Goal: Navigation & Orientation: Find specific page/section

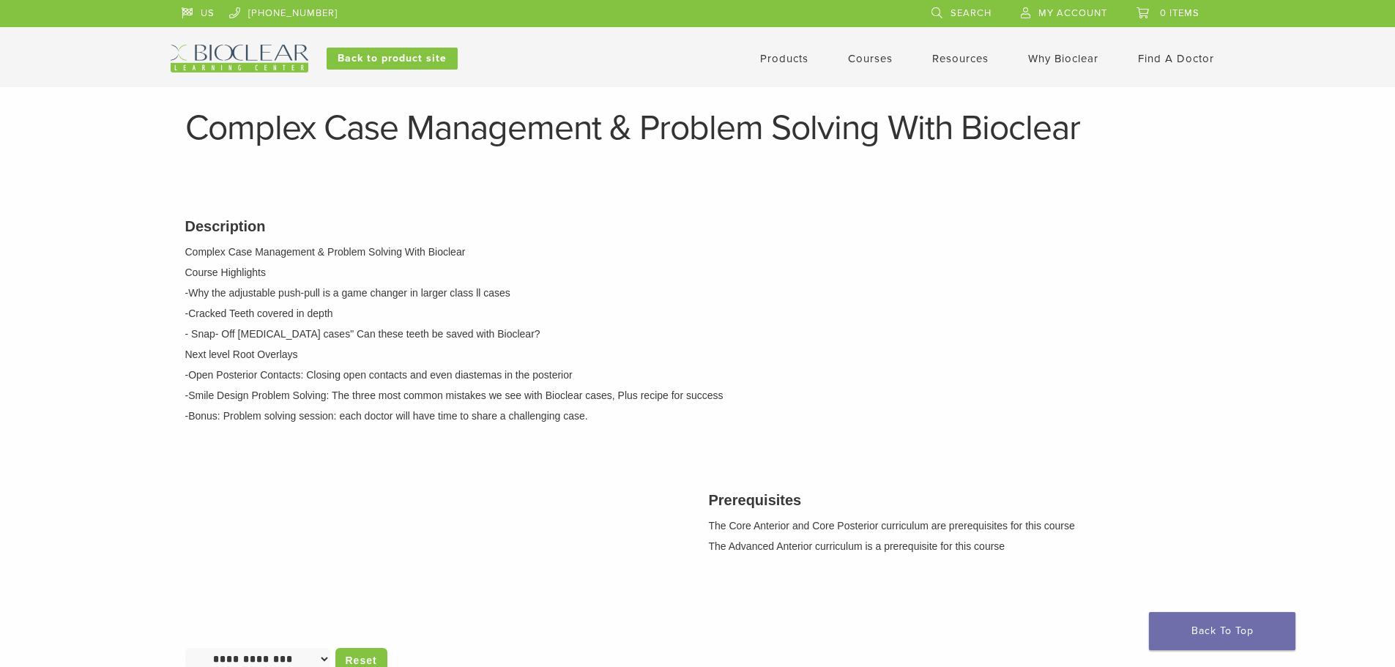
click at [1080, 14] on span "My Account" at bounding box center [1073, 13] width 69 height 12
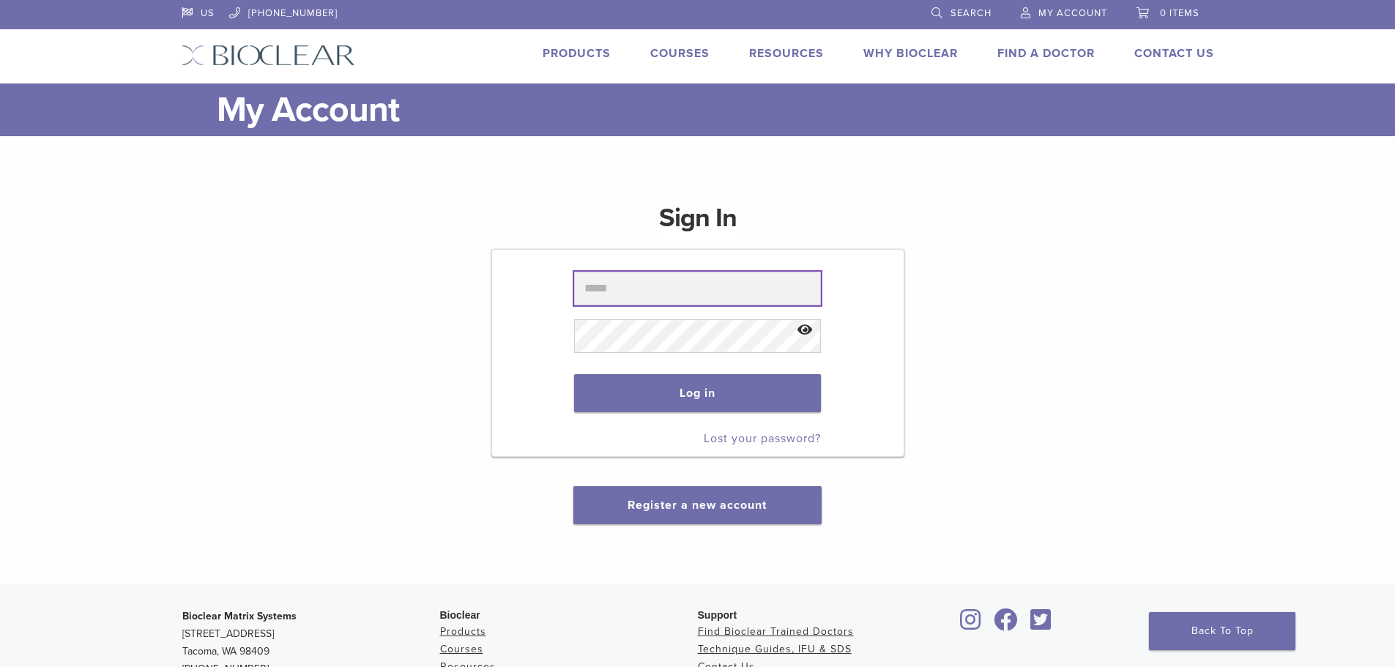
click at [608, 291] on input "text" at bounding box center [697, 289] width 247 height 34
type input "**********"
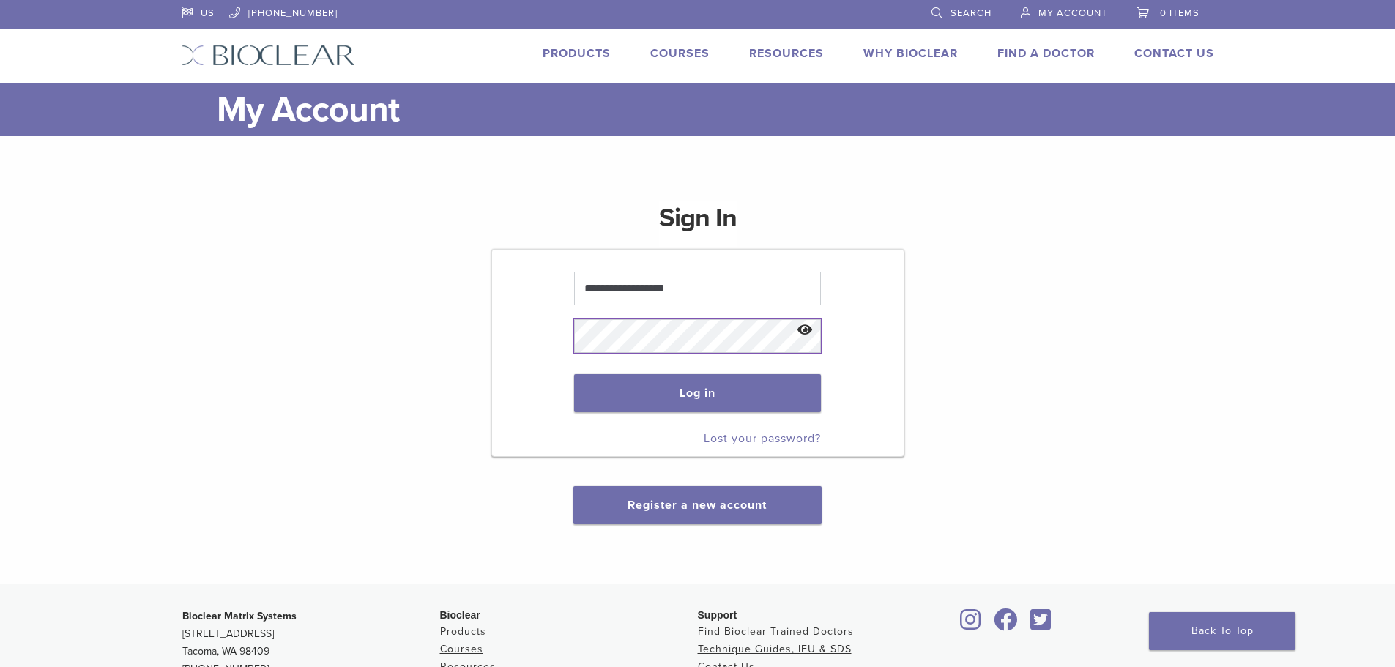
click at [574, 374] on button "Log in" at bounding box center [697, 393] width 247 height 38
click at [697, 389] on button "Log in" at bounding box center [697, 393] width 247 height 38
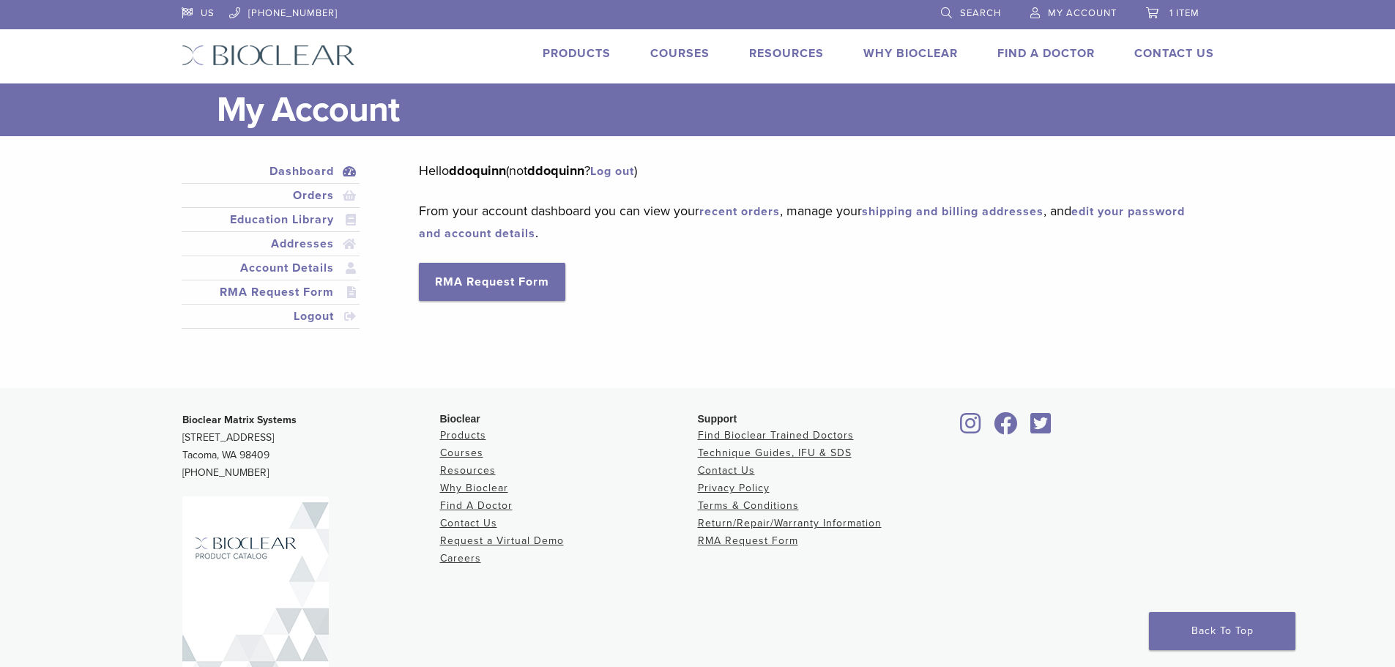
click at [300, 168] on link "Dashboard" at bounding box center [271, 172] width 173 height 18
click at [1177, 8] on span "1 item" at bounding box center [1185, 13] width 30 height 12
click at [327, 220] on link "Education Library" at bounding box center [271, 220] width 173 height 18
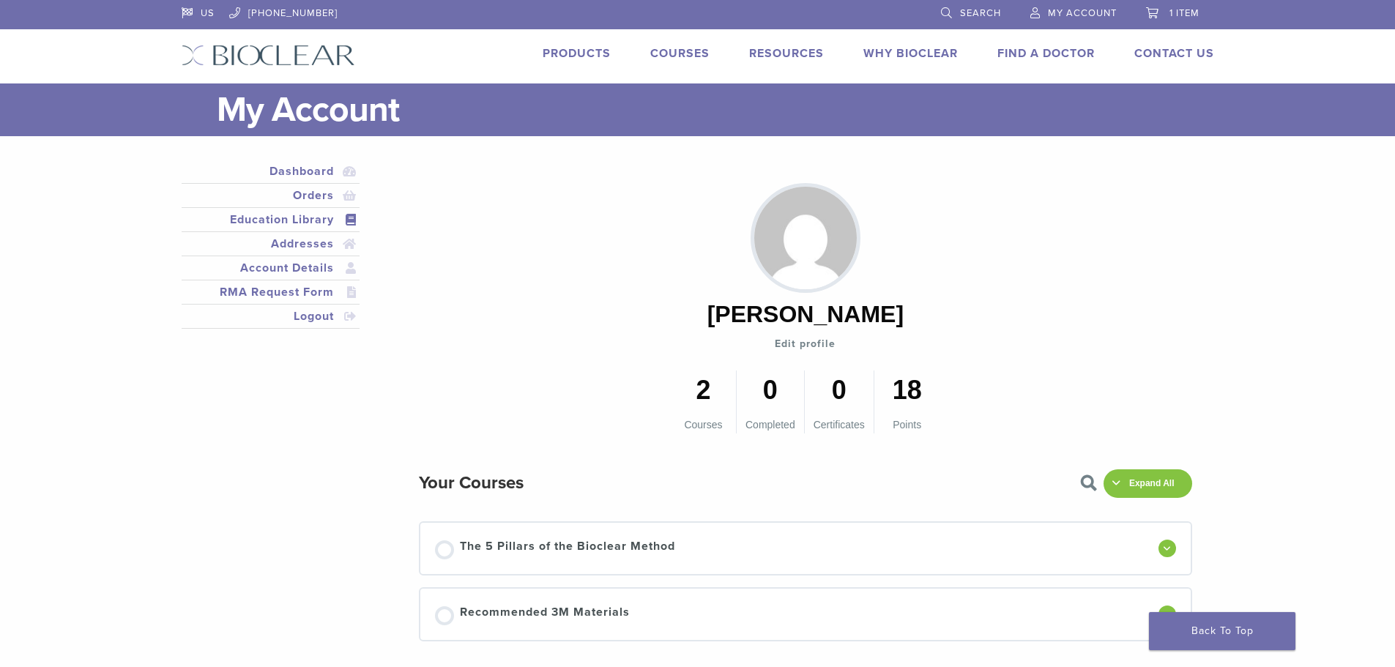
click at [327, 220] on link "Education Library" at bounding box center [271, 220] width 173 height 18
click at [314, 267] on link "Account Details" at bounding box center [271, 268] width 173 height 18
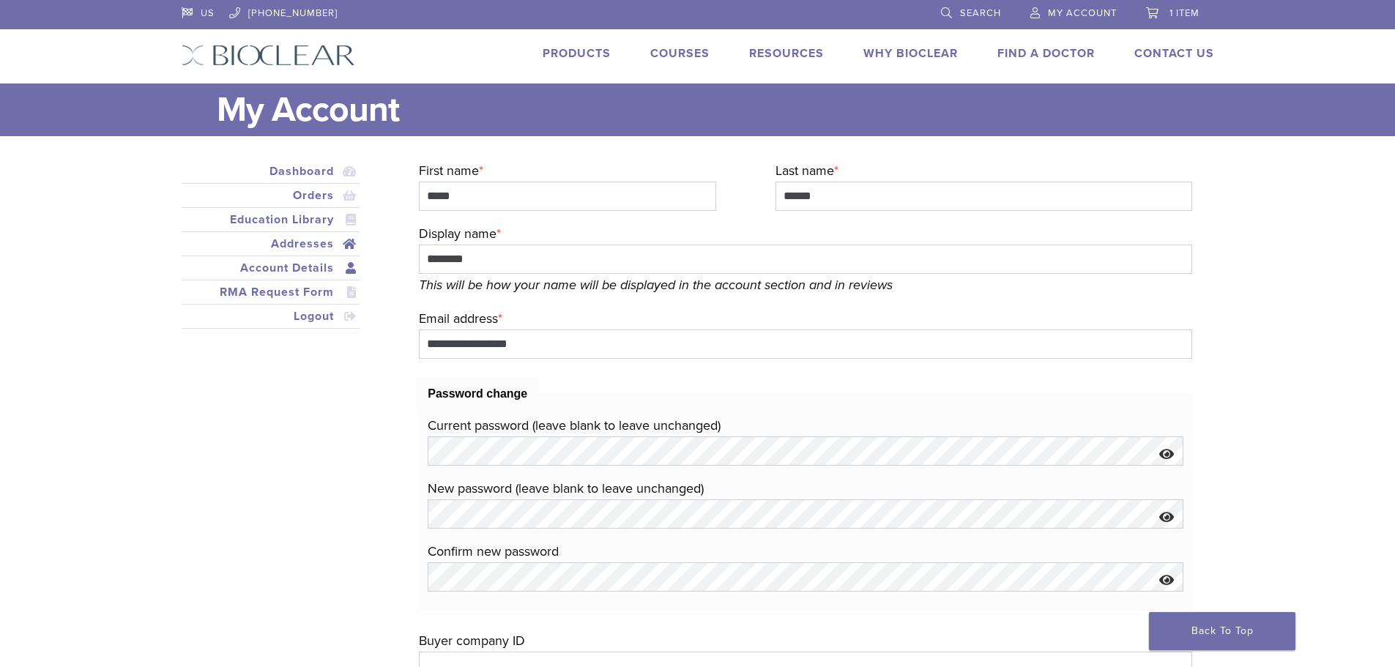
click at [316, 243] on link "Addresses" at bounding box center [271, 244] width 173 height 18
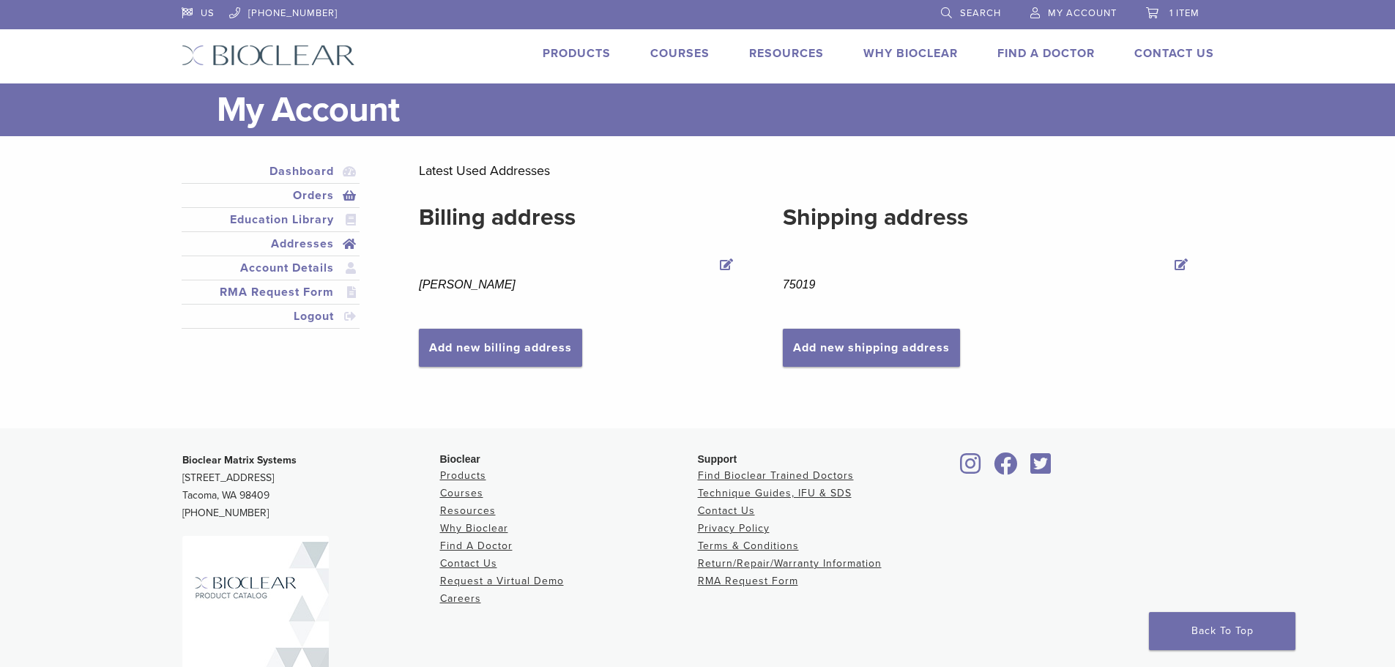
click at [312, 197] on link "Orders" at bounding box center [271, 196] width 173 height 18
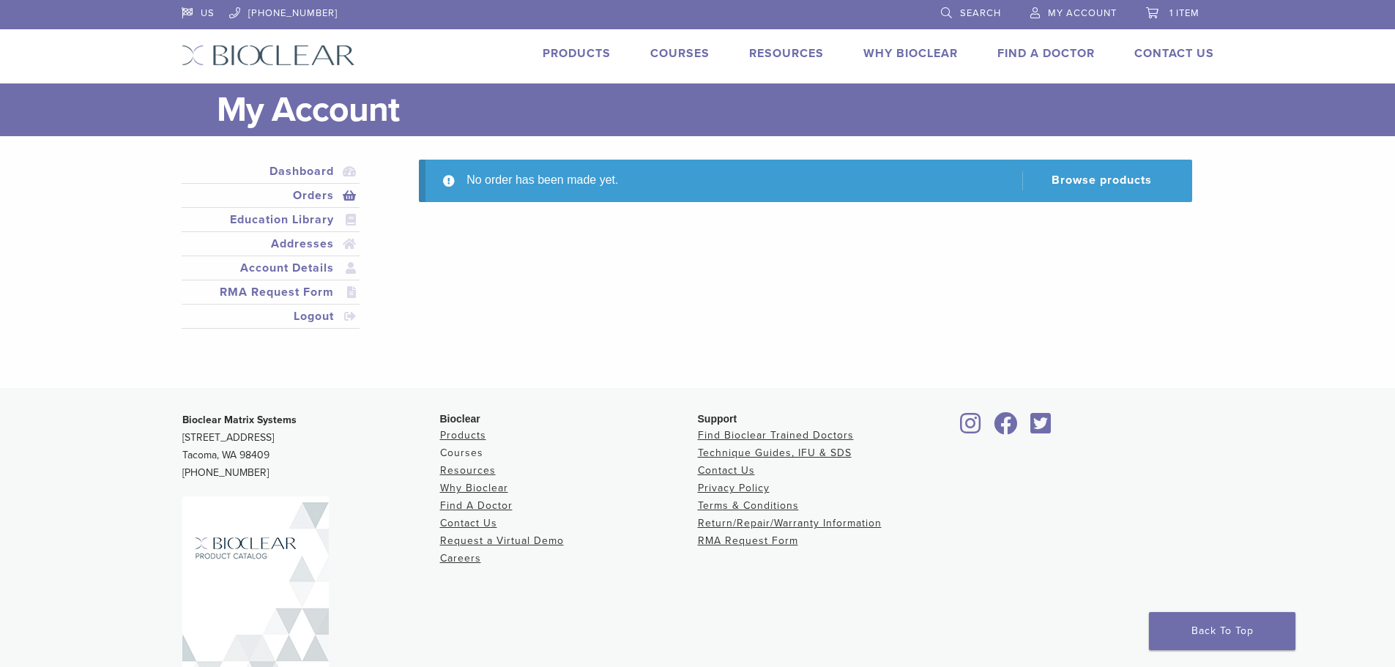
click at [453, 453] on link "Courses" at bounding box center [461, 453] width 43 height 12
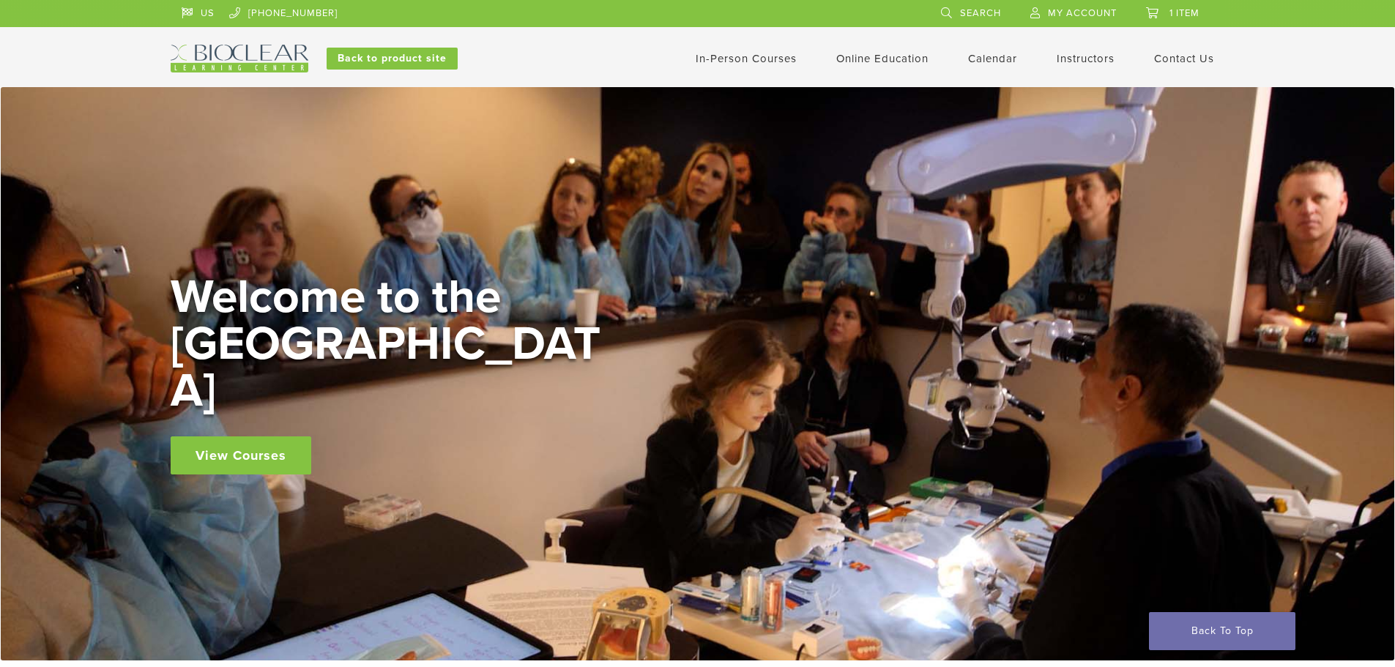
click at [725, 59] on link "In-Person Courses" at bounding box center [746, 58] width 101 height 13
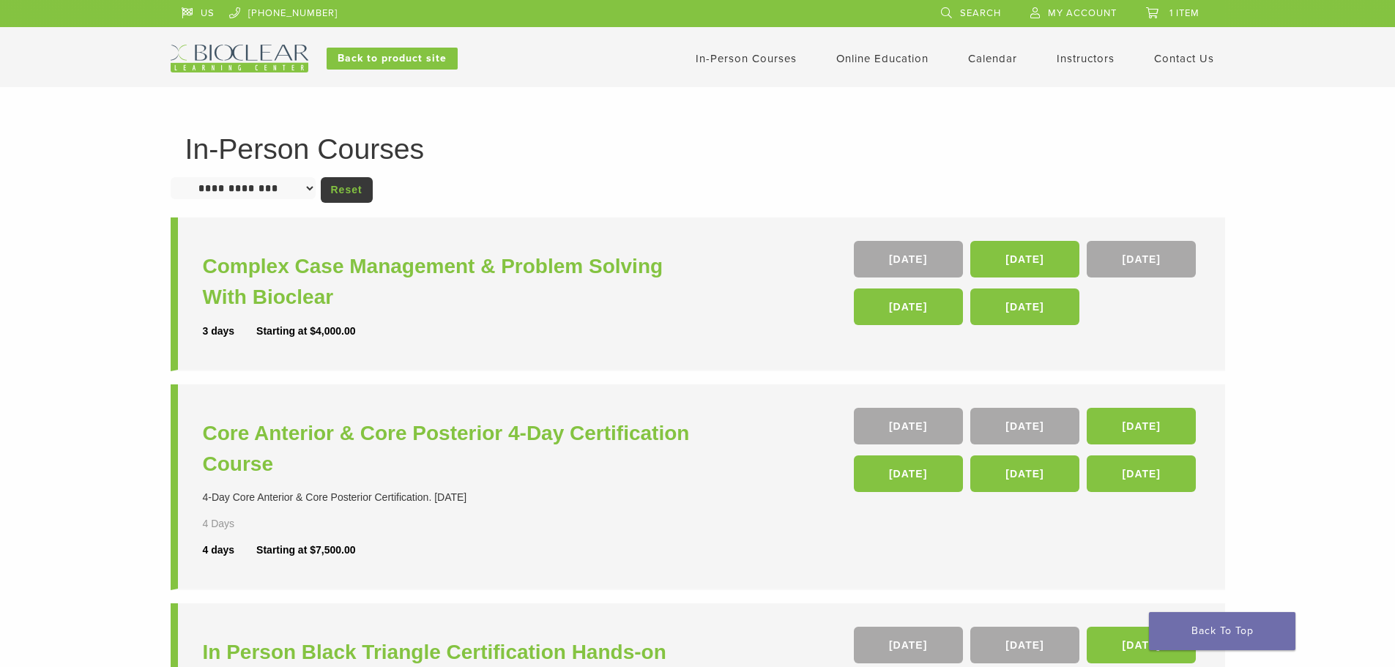
click at [1048, 6] on link "My Account" at bounding box center [1074, 11] width 86 height 22
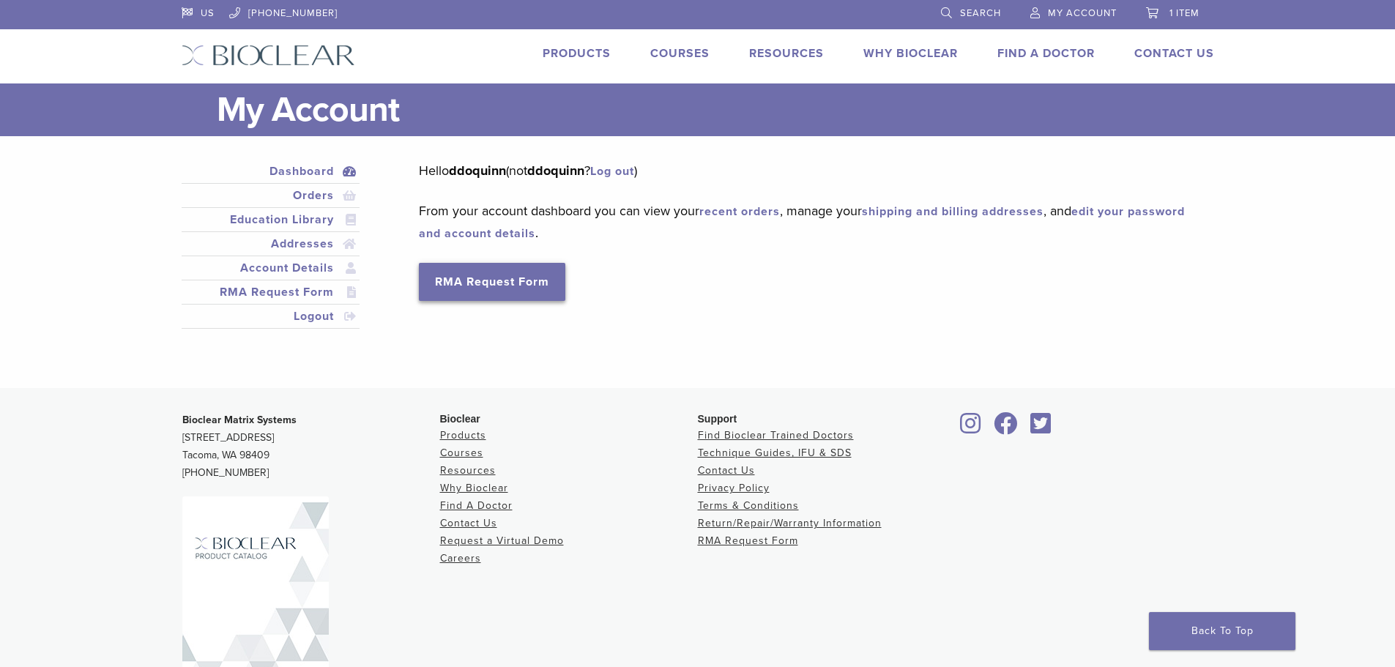
click at [464, 274] on link "RMA Request Form" at bounding box center [492, 282] width 147 height 38
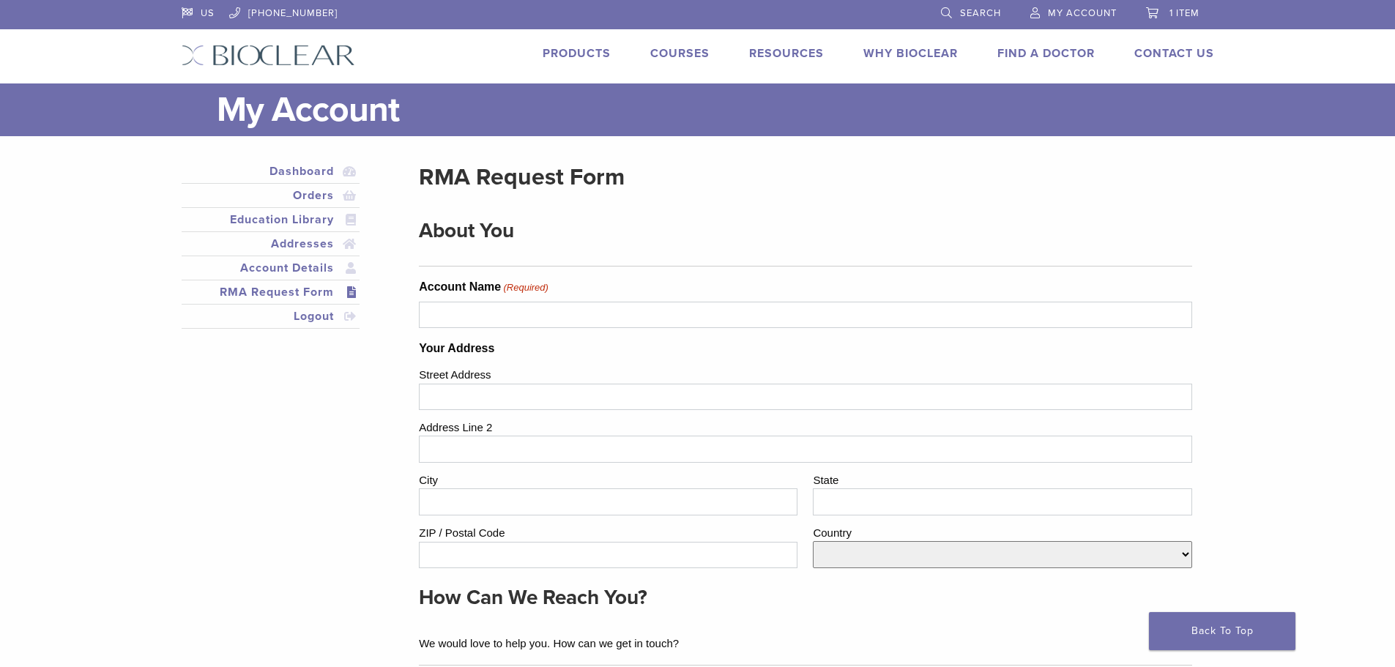
click at [313, 171] on link "Dashboard" at bounding box center [271, 172] width 173 height 18
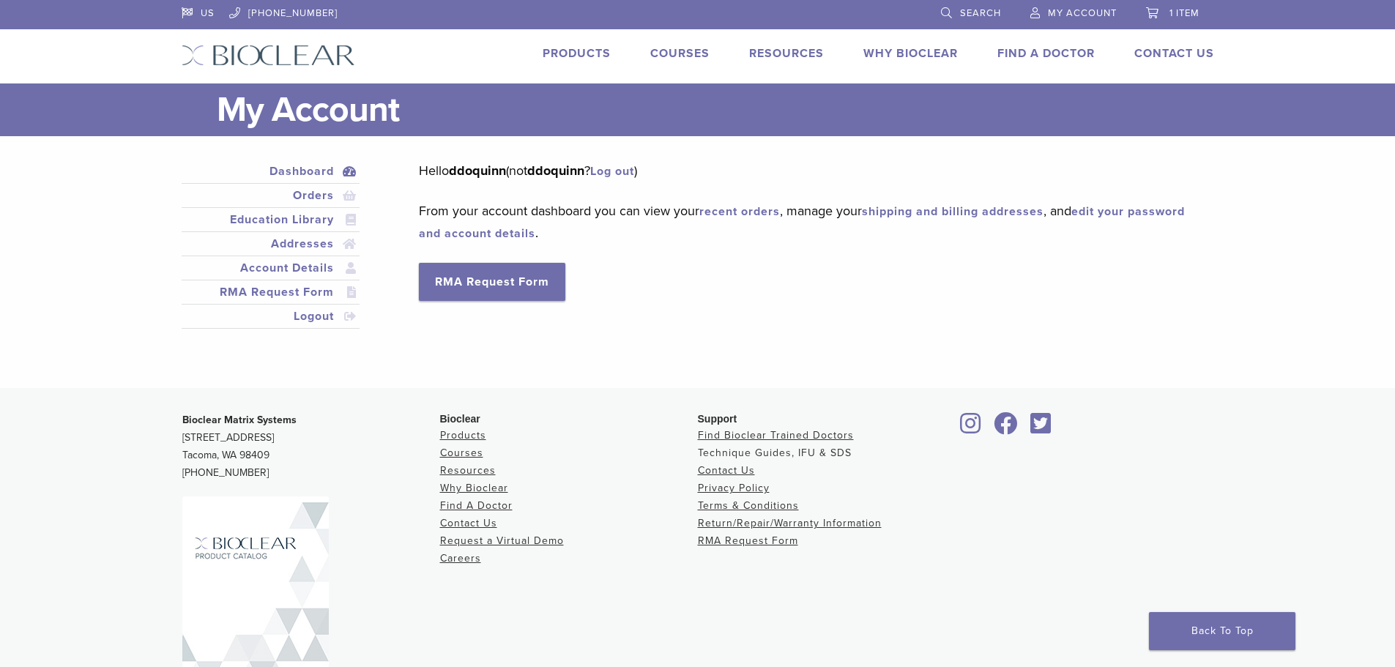
click at [783, 451] on link "Technique Guides, IFU & SDS" at bounding box center [775, 453] width 154 height 12
click at [296, 266] on link "Account Details" at bounding box center [271, 268] width 173 height 18
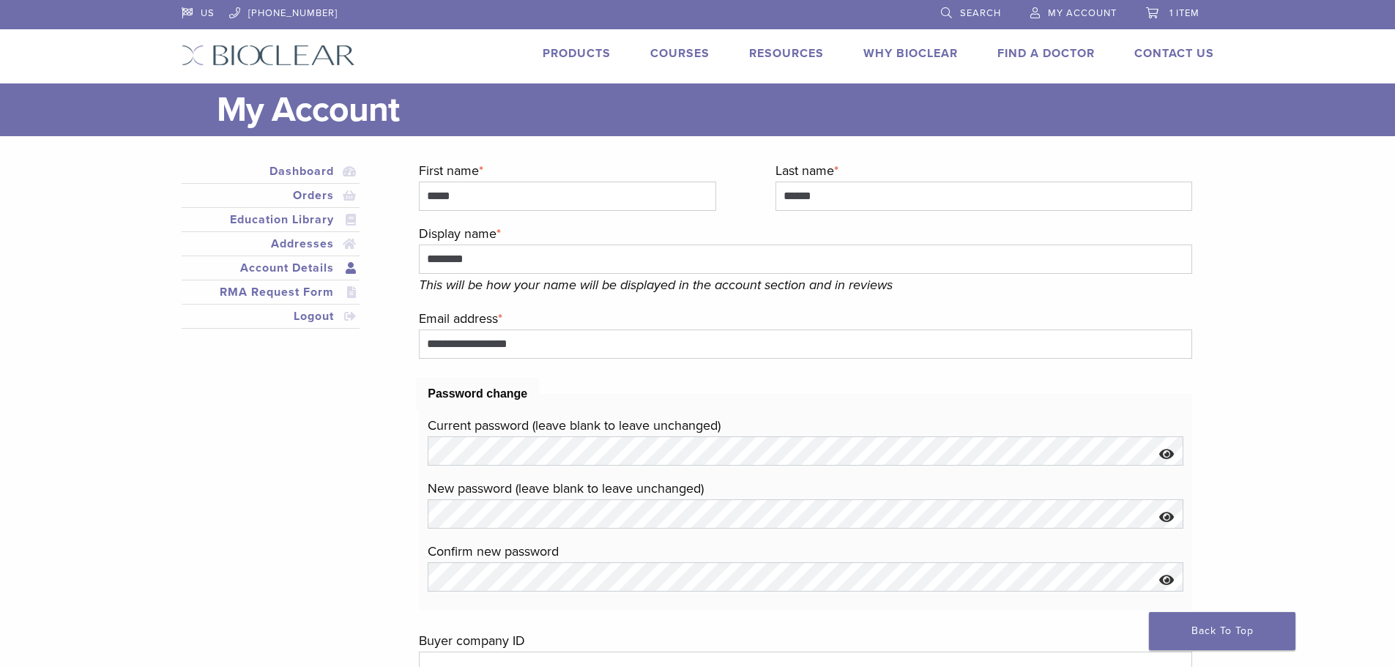
click at [1080, 7] on link "My Account" at bounding box center [1074, 11] width 86 height 22
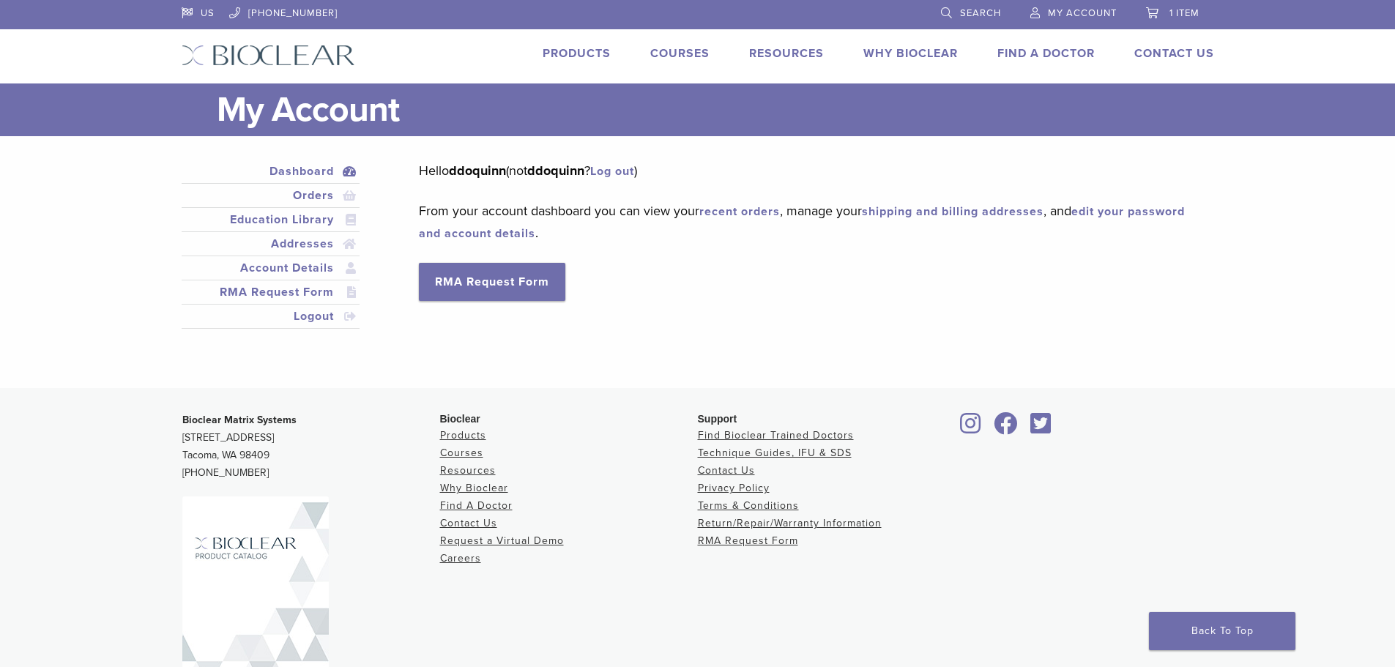
click at [671, 51] on link "Courses" at bounding box center [679, 53] width 59 height 15
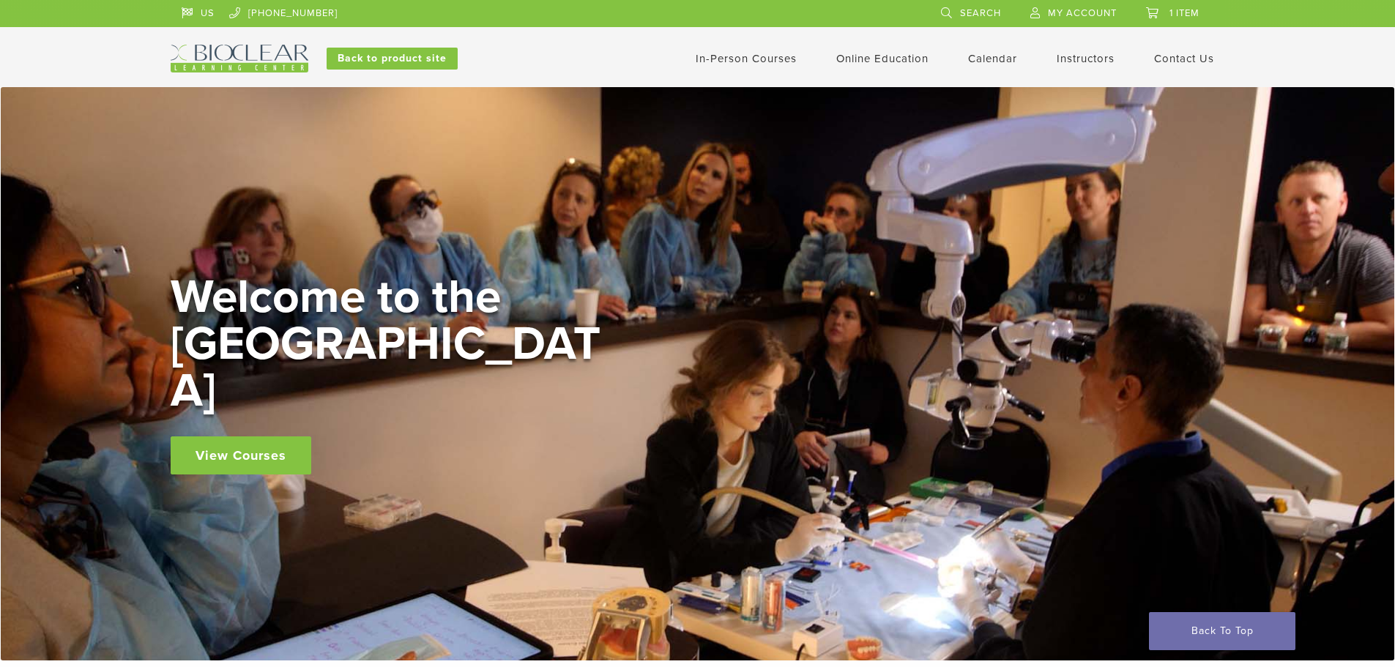
click at [733, 57] on link "In-Person Courses" at bounding box center [746, 58] width 101 height 13
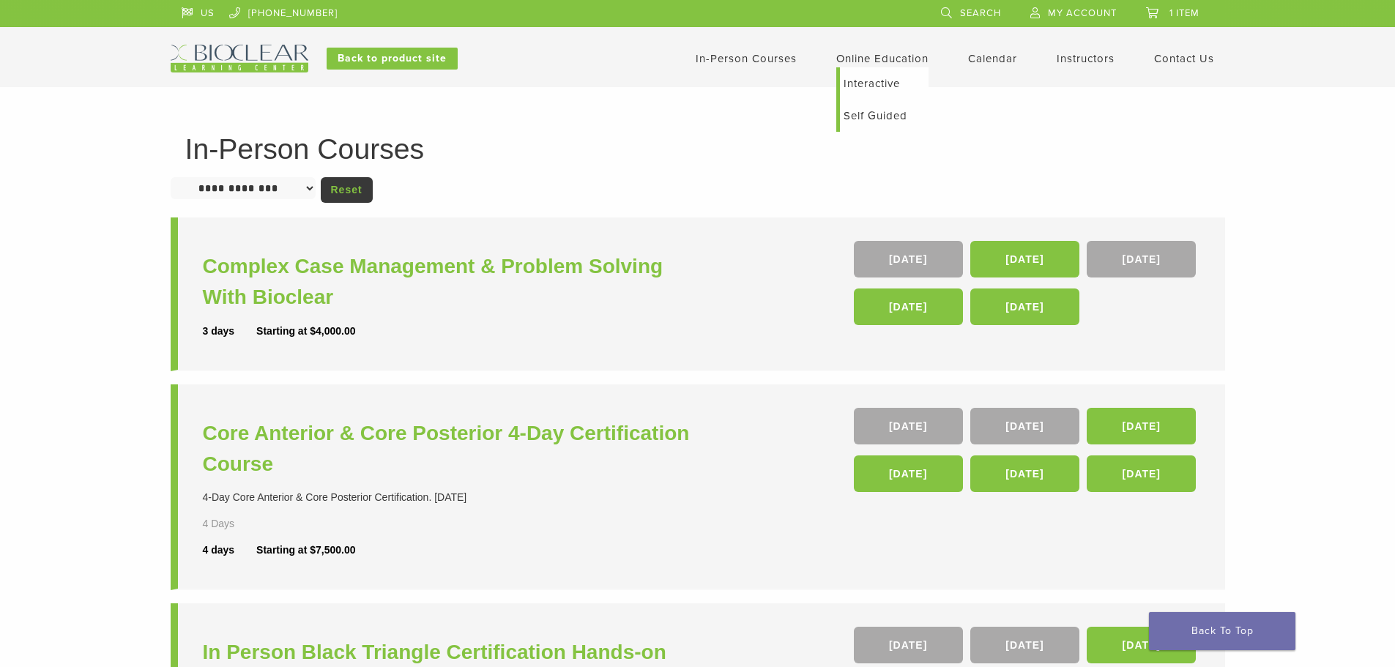
click at [878, 59] on link "Online Education" at bounding box center [883, 58] width 92 height 13
click at [874, 107] on link "Self Guided" at bounding box center [884, 116] width 89 height 32
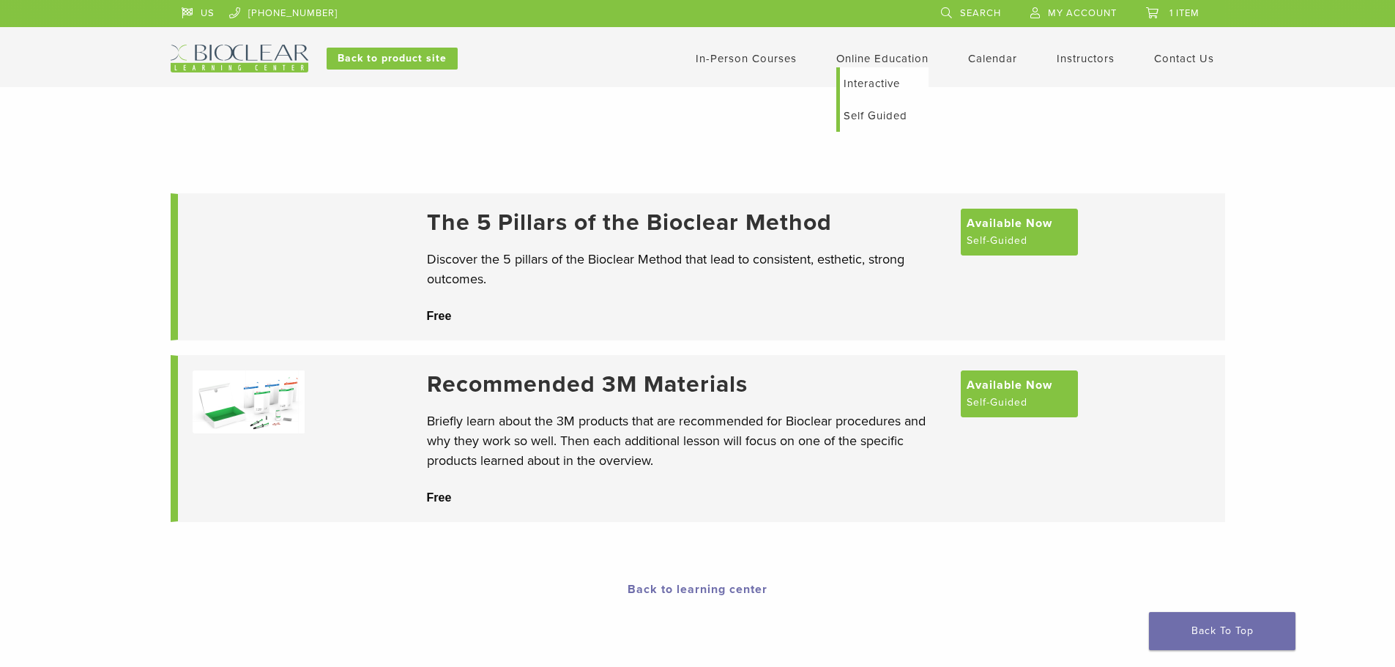
click at [875, 79] on link "Interactive" at bounding box center [884, 83] width 89 height 32
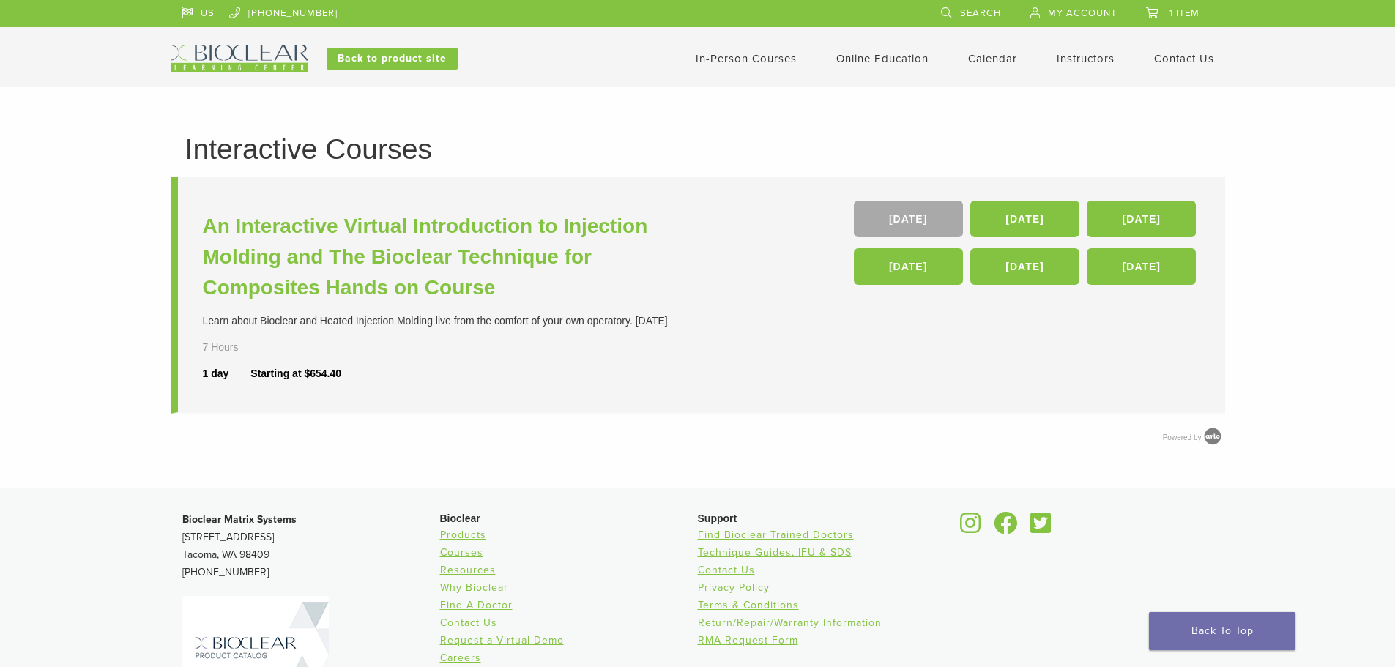
click at [995, 53] on link "Calendar" at bounding box center [992, 58] width 49 height 13
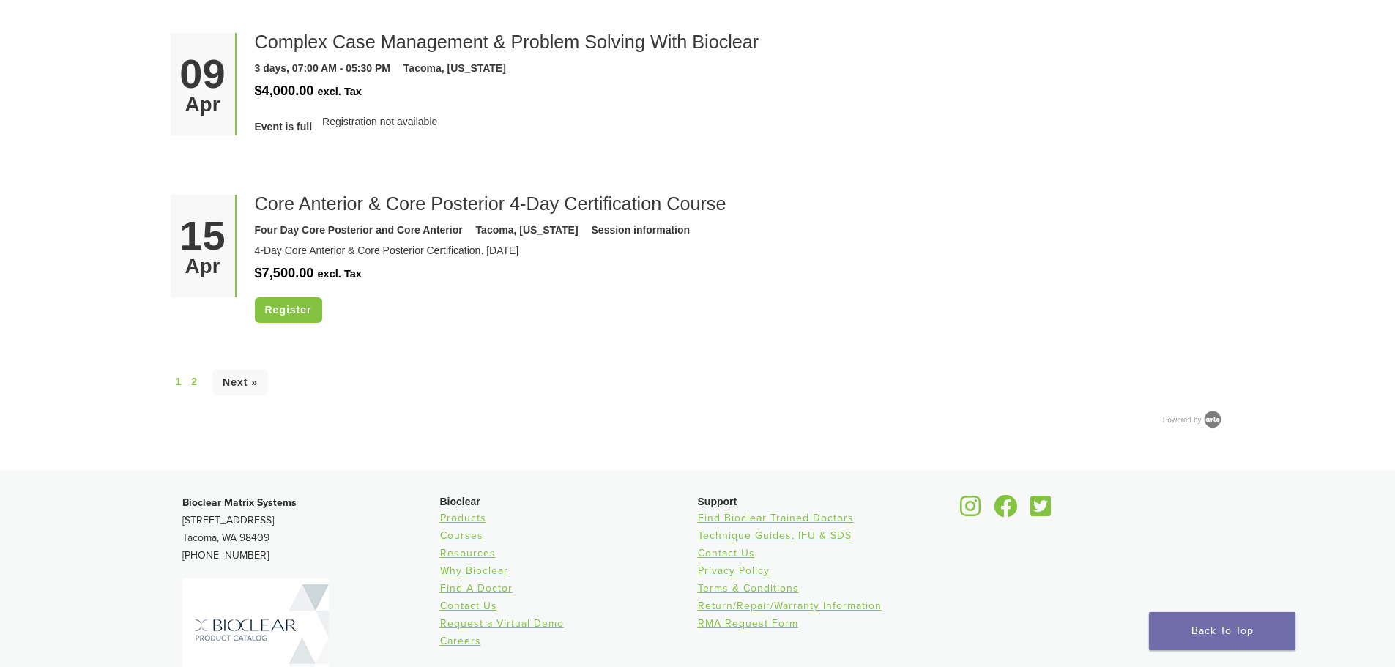
scroll to position [4305, 0]
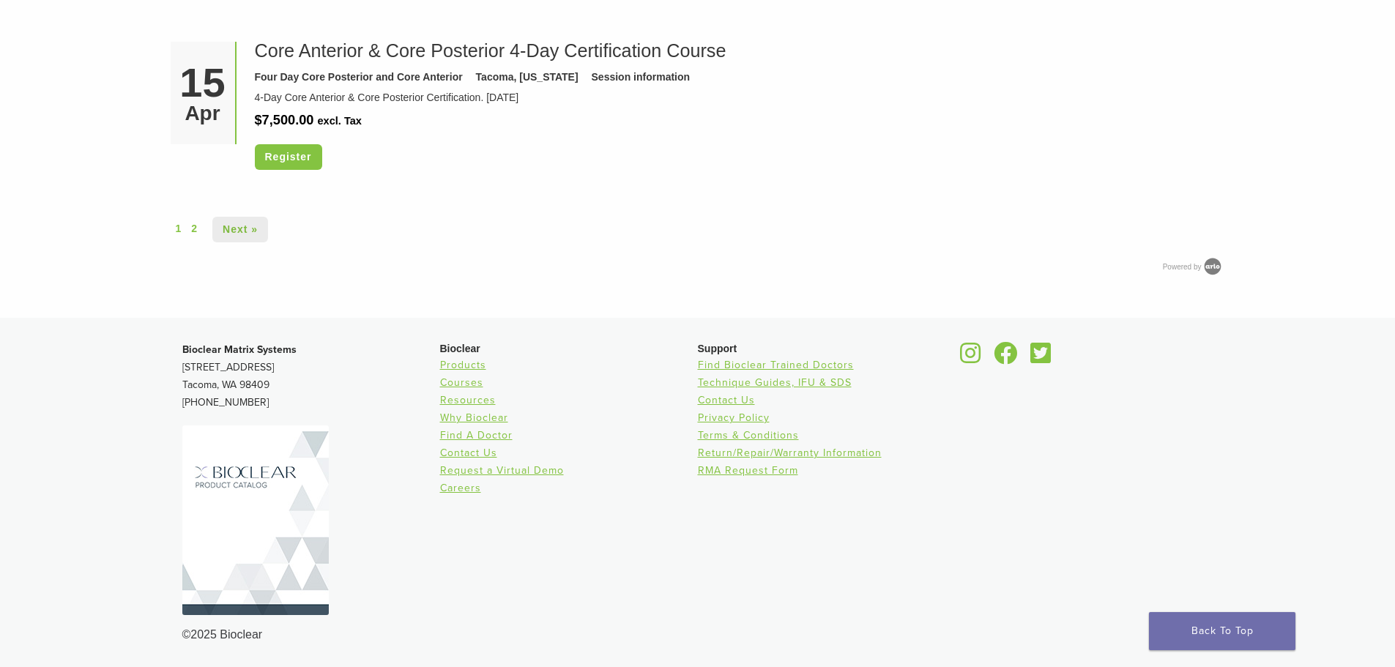
click at [247, 232] on link "Next »" at bounding box center [240, 230] width 56 height 26
